Goal: Information Seeking & Learning: Learn about a topic

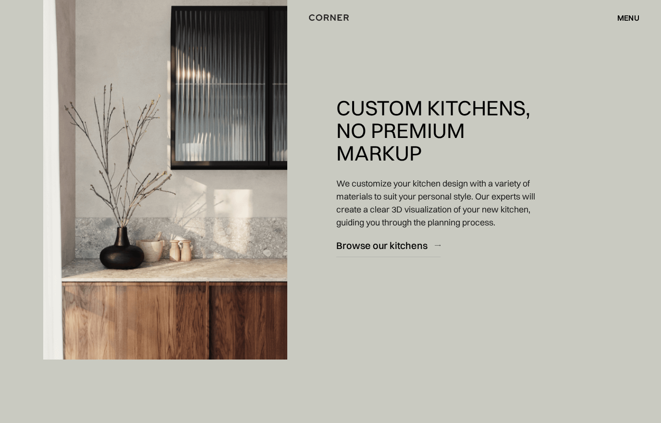
scroll to position [1633, 0]
click at [415, 243] on div "Browse our kitchens" at bounding box center [381, 245] width 91 height 13
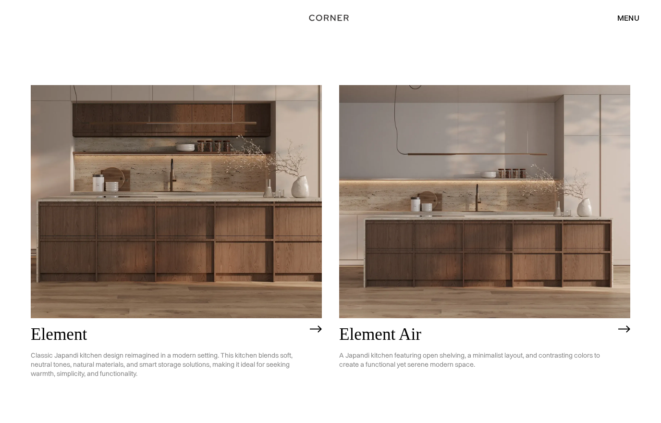
scroll to position [801, 0]
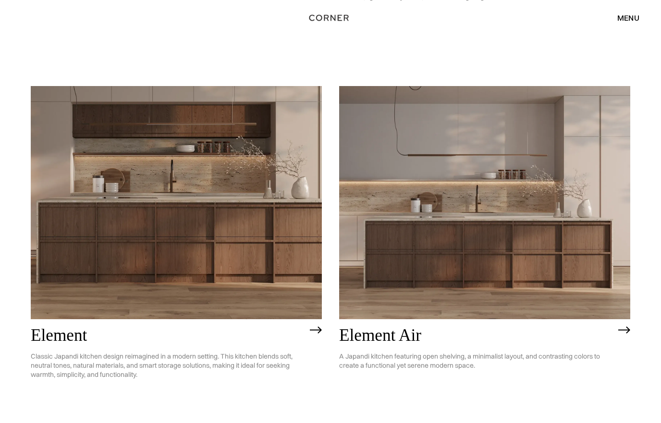
click at [204, 196] on img at bounding box center [176, 202] width 291 height 233
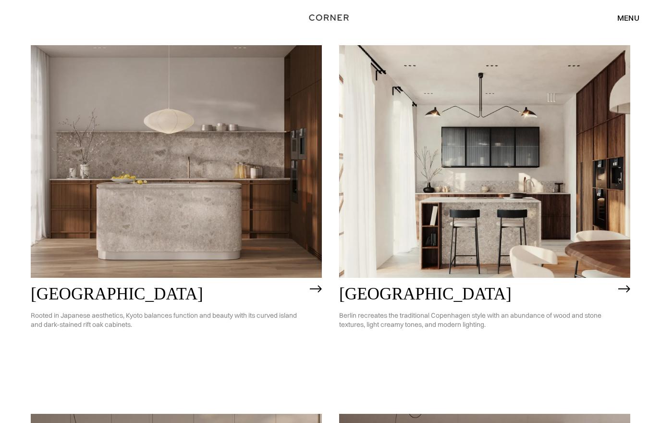
scroll to position [468, 0]
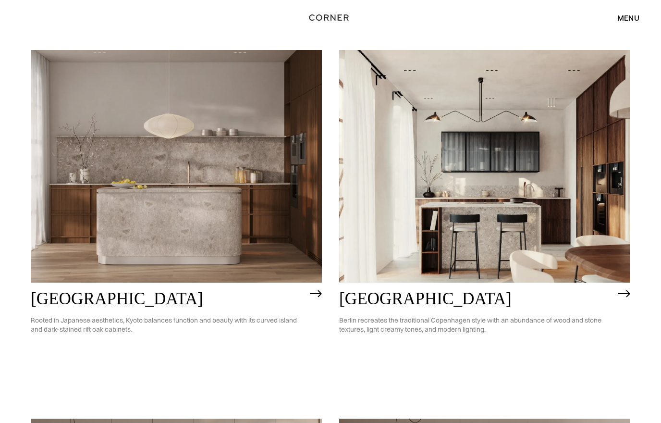
click at [316, 290] on img at bounding box center [316, 294] width 12 height 8
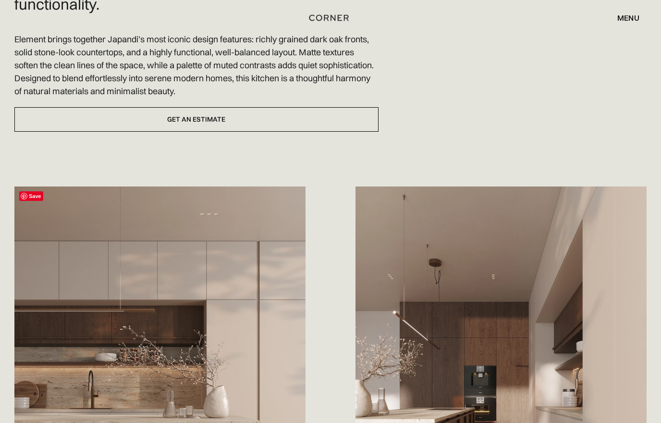
scroll to position [387, 0]
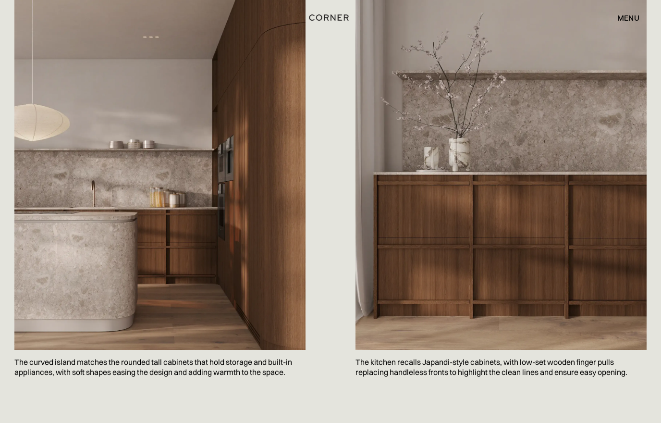
scroll to position [536, 0]
